Goal: Use online tool/utility: Utilize a website feature to perform a specific function

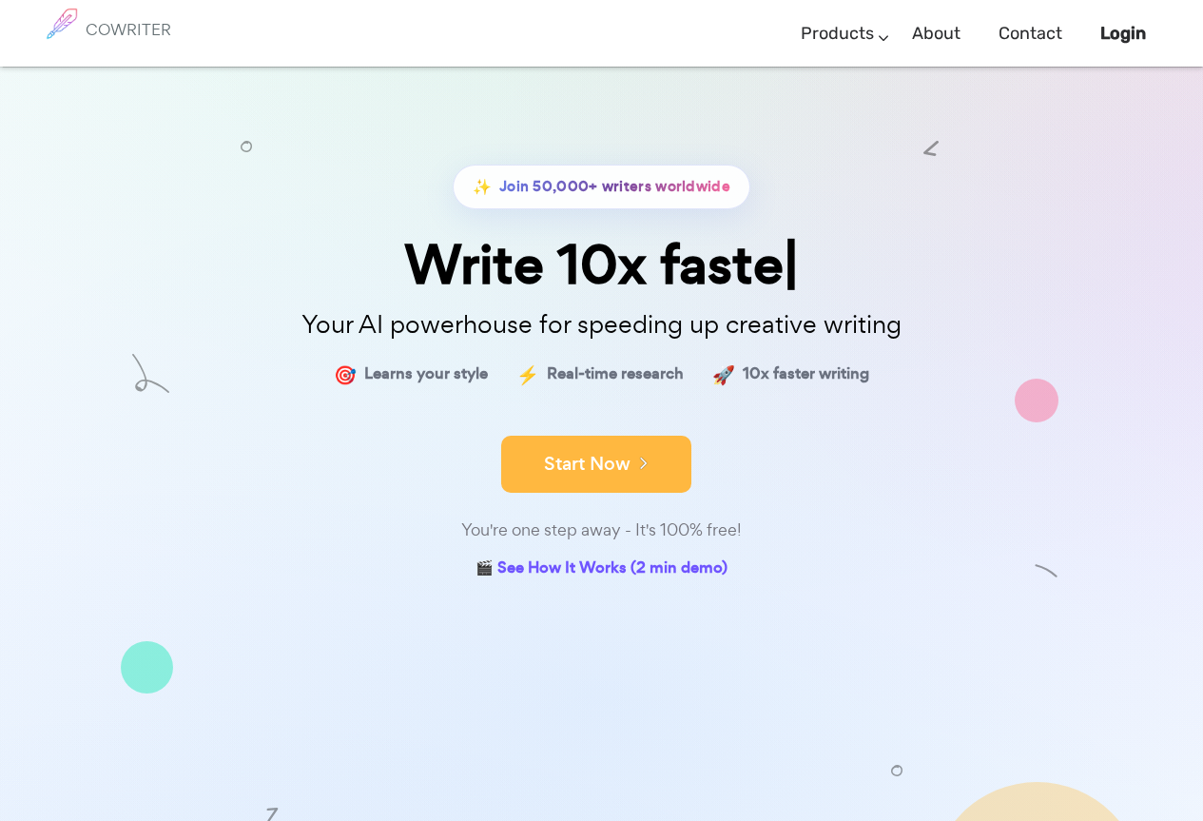
click at [595, 452] on button "Start Now" at bounding box center [596, 464] width 190 height 57
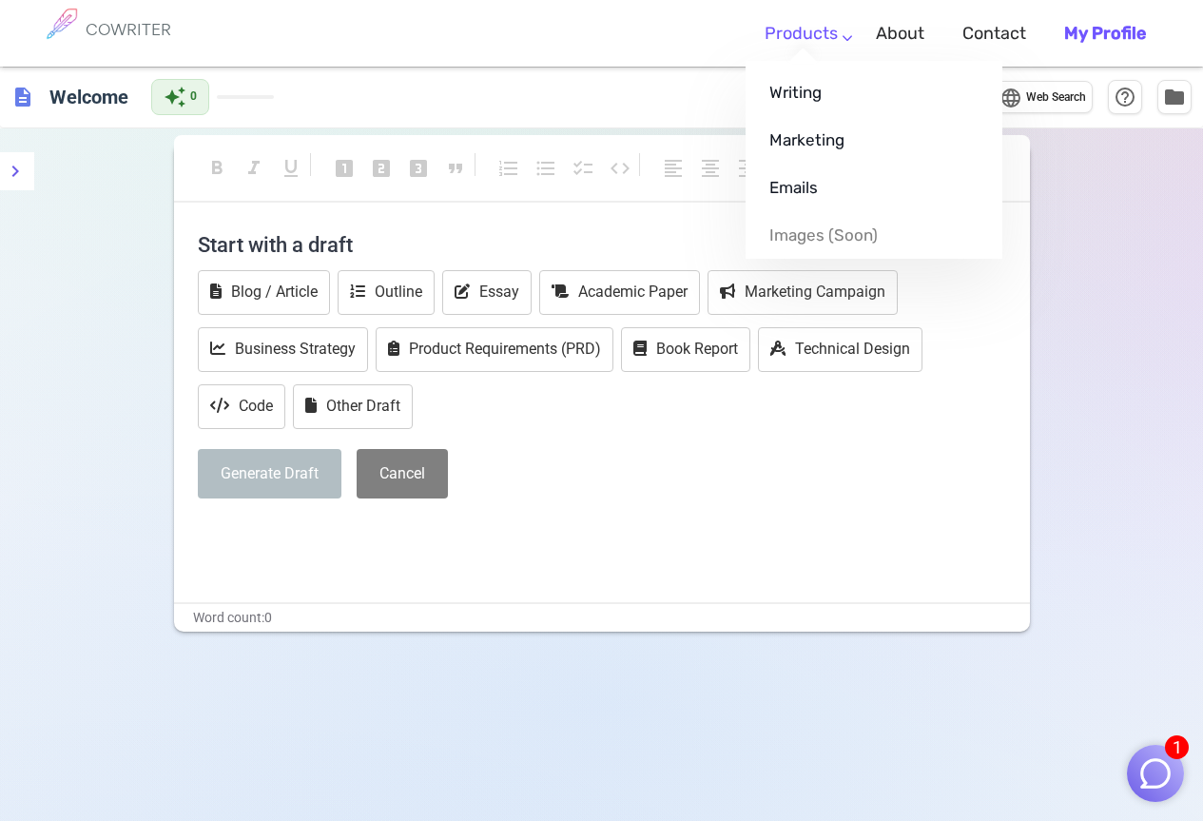
click at [842, 31] on li "Products Writing Marketing Emails Images (soon)" at bounding box center [801, 34] width 111 height 56
click at [806, 174] on link "Emails" at bounding box center [874, 188] width 257 height 48
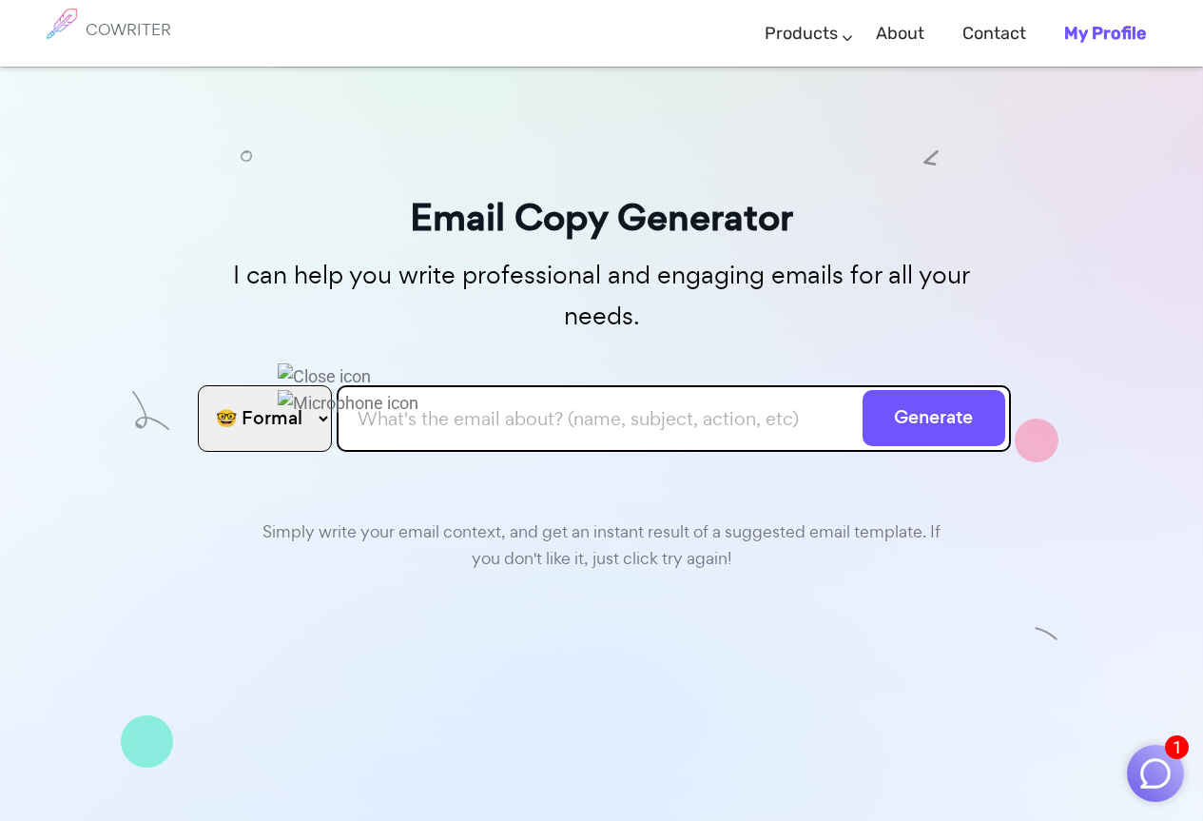
click at [533, 391] on input "text" at bounding box center [674, 418] width 675 height 67
paste input "Greetings from Shree Translink As per salary booking PTRC amount and Challan am…"
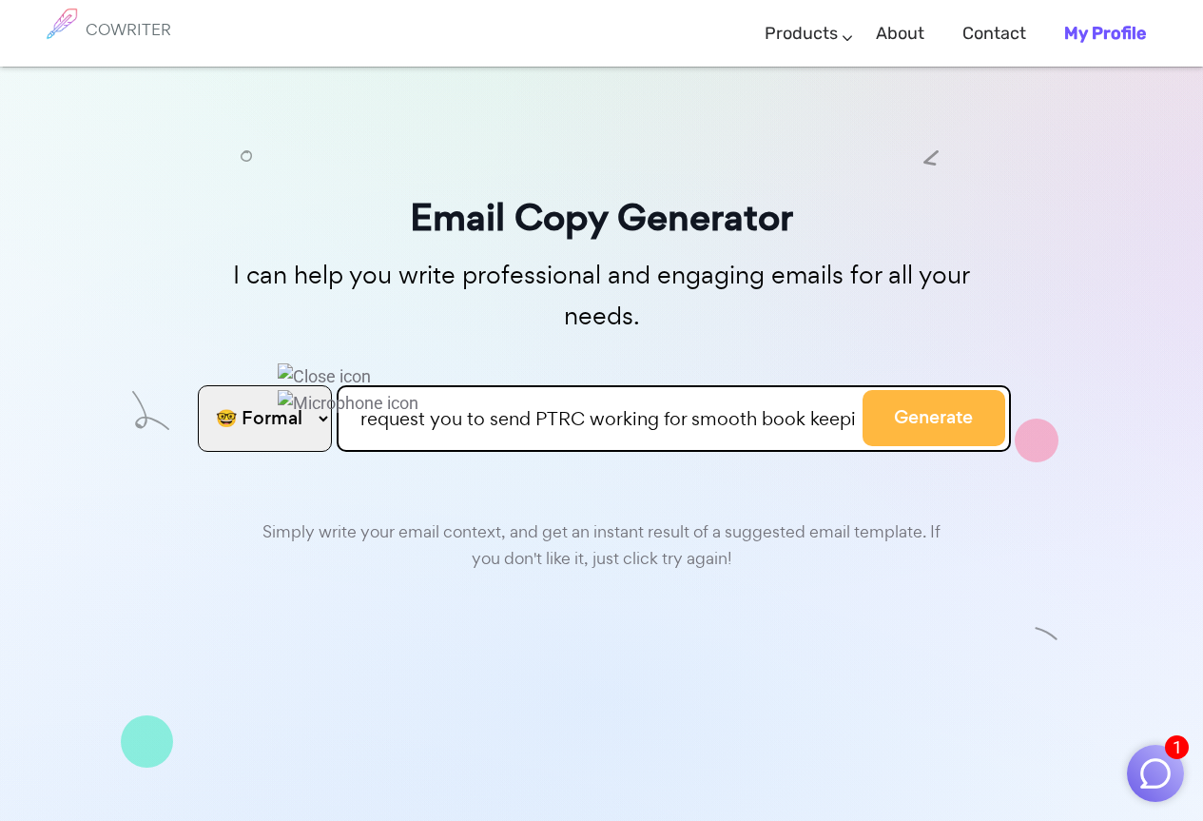
type input "Greetings from Shree Translink As per salary booking PTRC amount and Challan am…"
click at [873, 390] on button "Generate" at bounding box center [934, 418] width 143 height 56
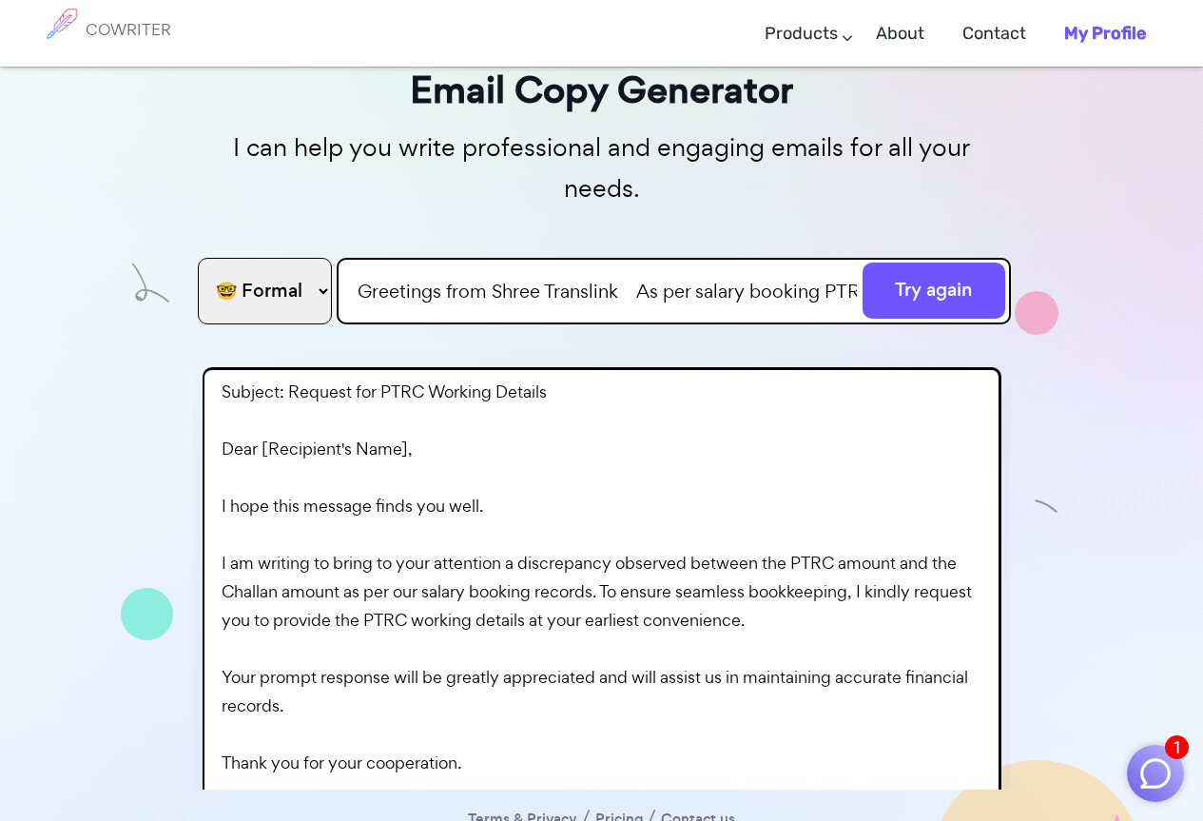
scroll to position [131, 0]
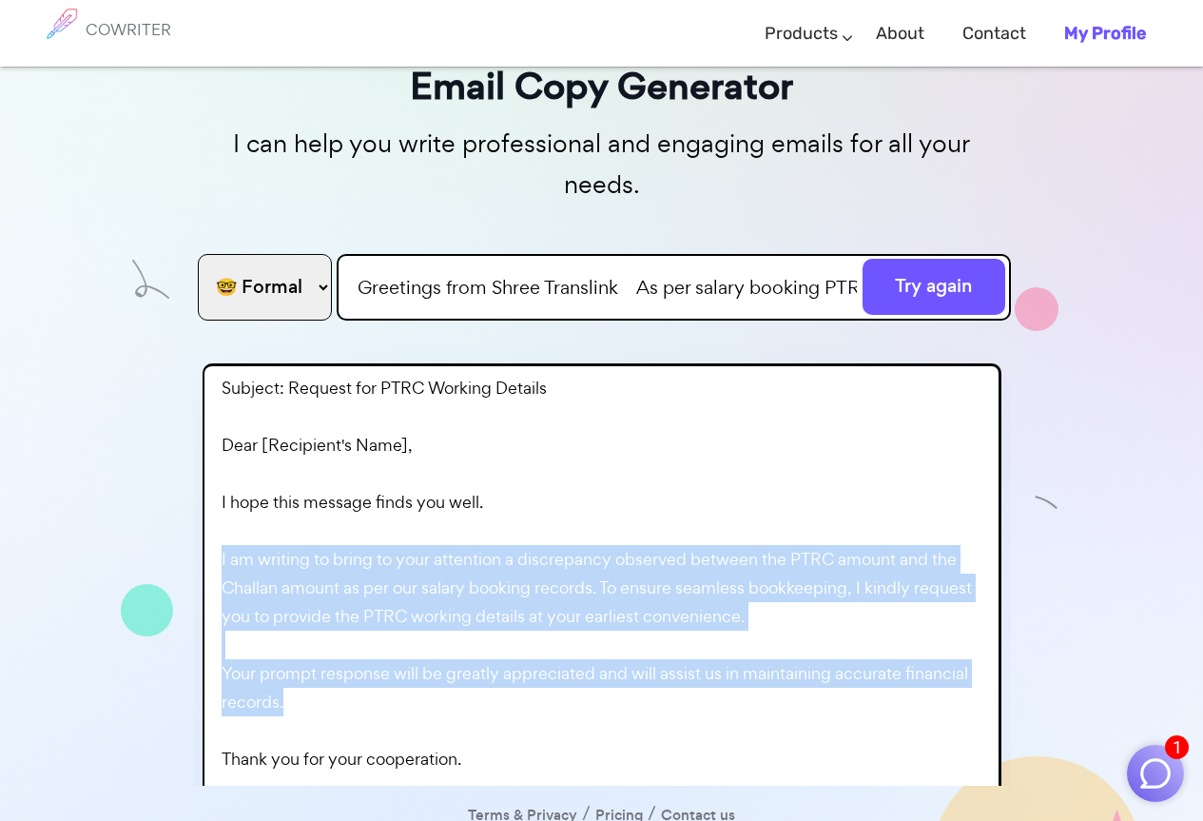
drag, startPoint x: 315, startPoint y: 666, endPoint x: 209, endPoint y: 513, distance: 186.0
click at [209, 513] on div "Subject: Request for PTRC Working Details Dear [Recipient's Name], I hope this …" at bounding box center [602, 652] width 799 height 578
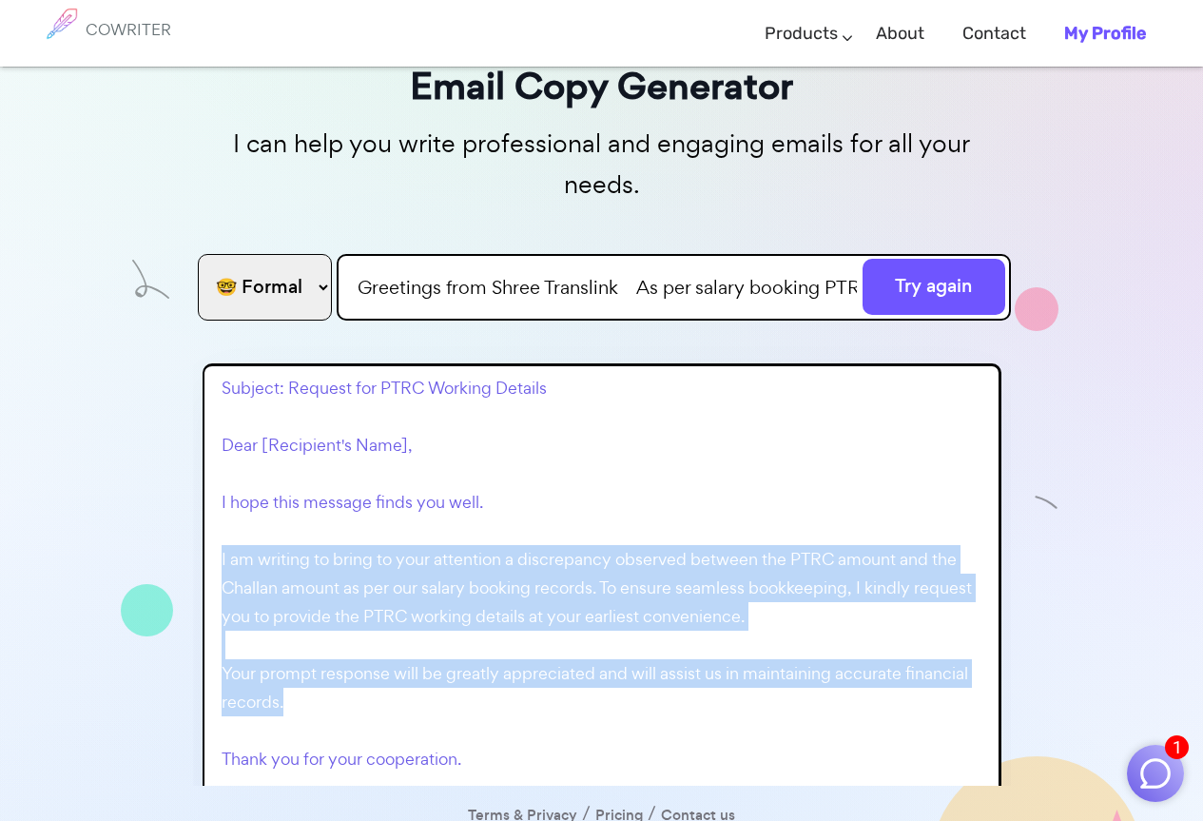
copy p "I am writing to bring to your attention a discrepancy observed between the PTRC…"
